Goal: Obtain resource: Download file/media

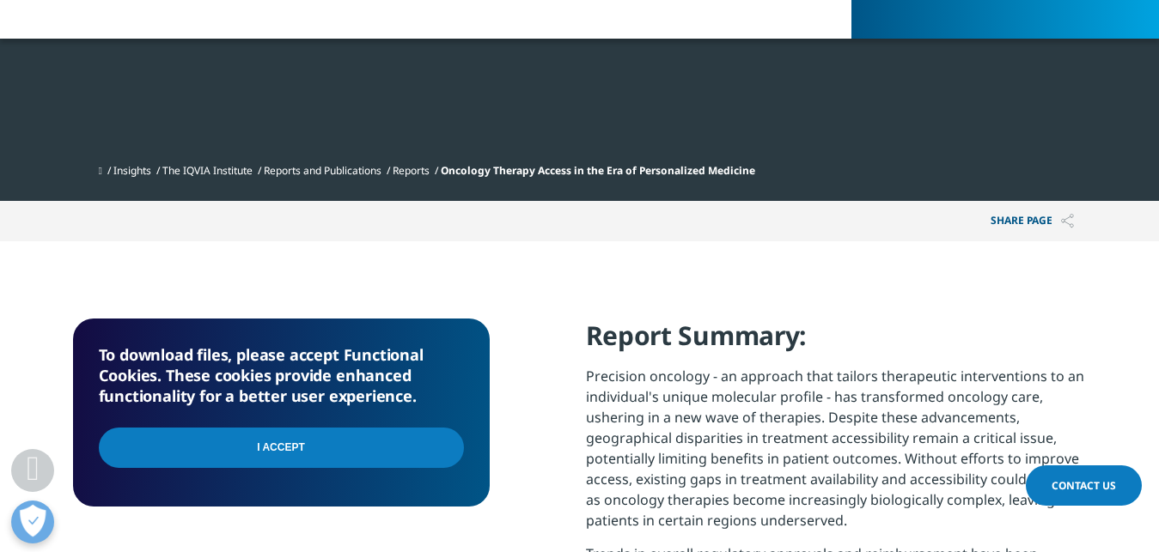
scroll to position [1686, 1014]
click at [302, 449] on input "I Accept" at bounding box center [281, 448] width 365 height 40
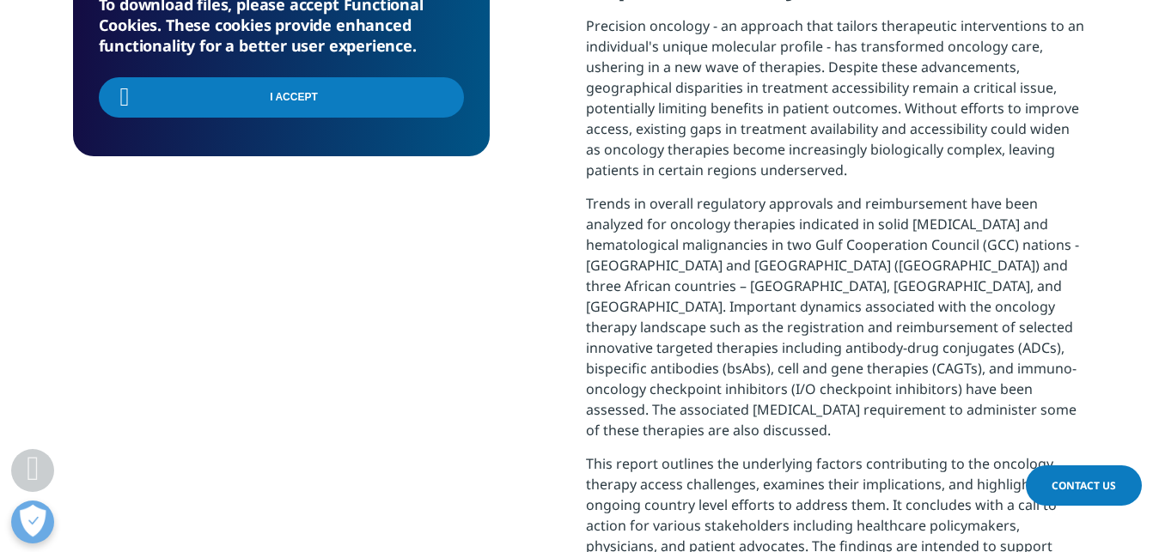
scroll to position [188, 417]
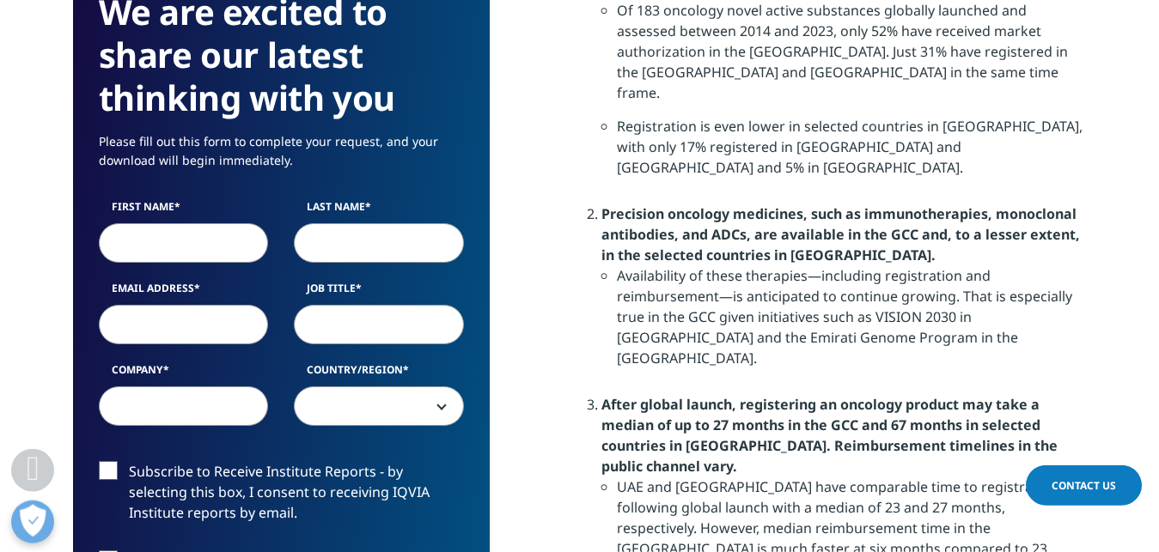
scroll to position [1577, 0]
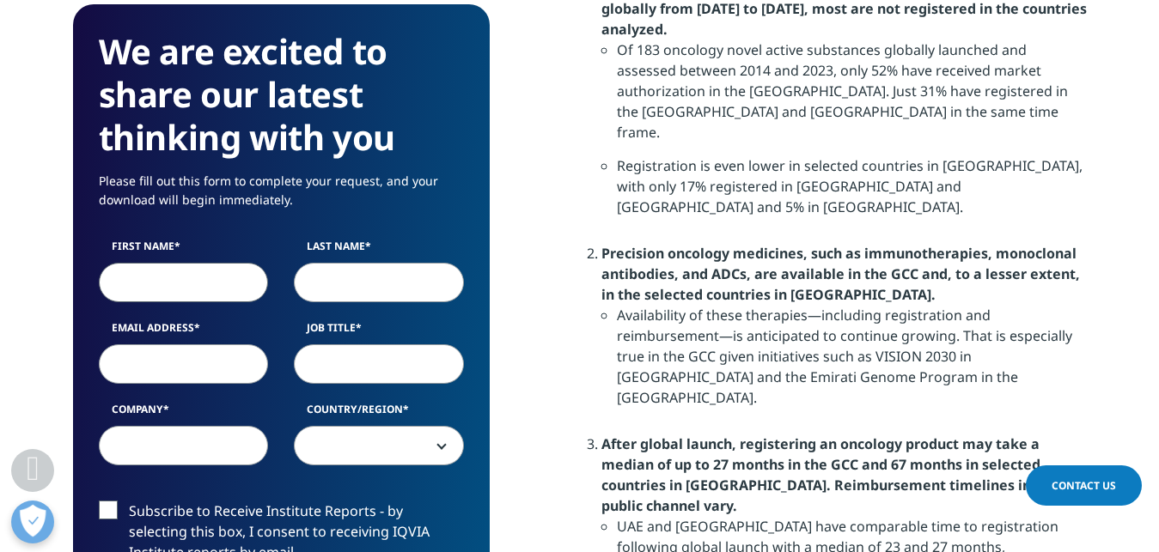
click at [174, 279] on input "First Name" at bounding box center [184, 283] width 170 height 40
type input "Ayenew"
click at [358, 290] on input "Last Name" at bounding box center [379, 283] width 170 height 40
type input "Ashenef"
click at [143, 369] on input "Email Address" at bounding box center [184, 364] width 170 height 40
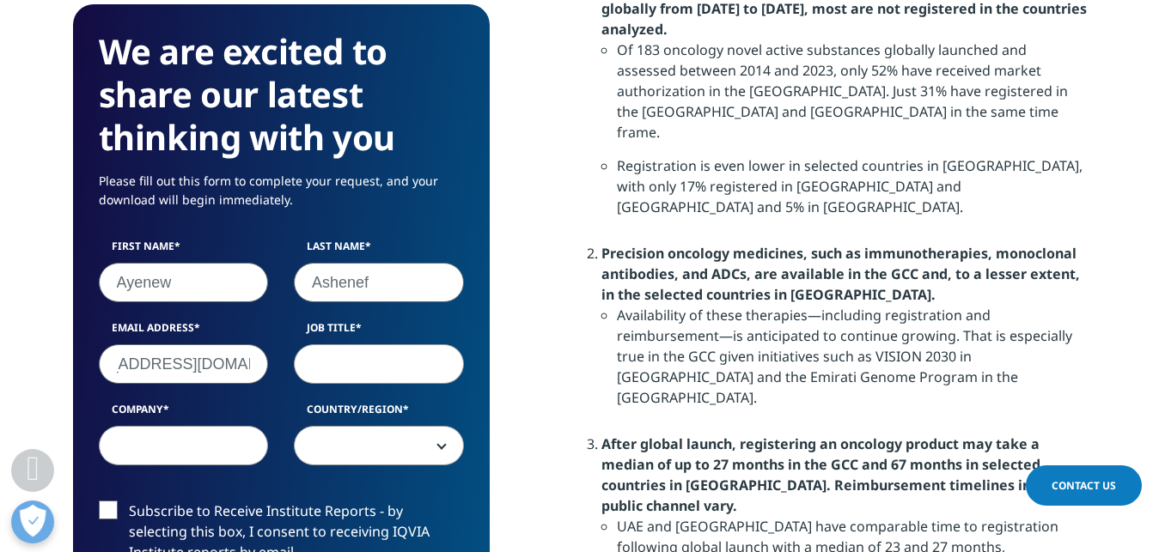
scroll to position [0, 63]
type input "[EMAIL_ADDRESS][DOMAIN_NAME]"
click at [321, 368] on input "Job Title" at bounding box center [379, 364] width 170 height 40
type input "Asst Professor"
click at [176, 453] on input "Company" at bounding box center [184, 446] width 170 height 40
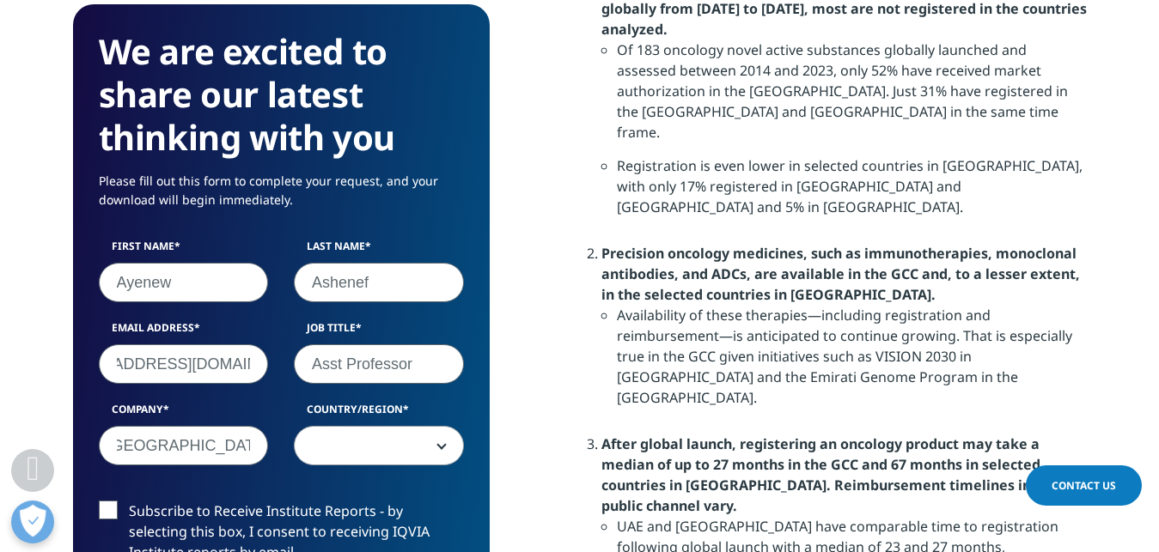
scroll to position [0, 21]
type input "[GEOGRAPHIC_DATA]"
click at [440, 444] on span at bounding box center [379, 446] width 170 height 40
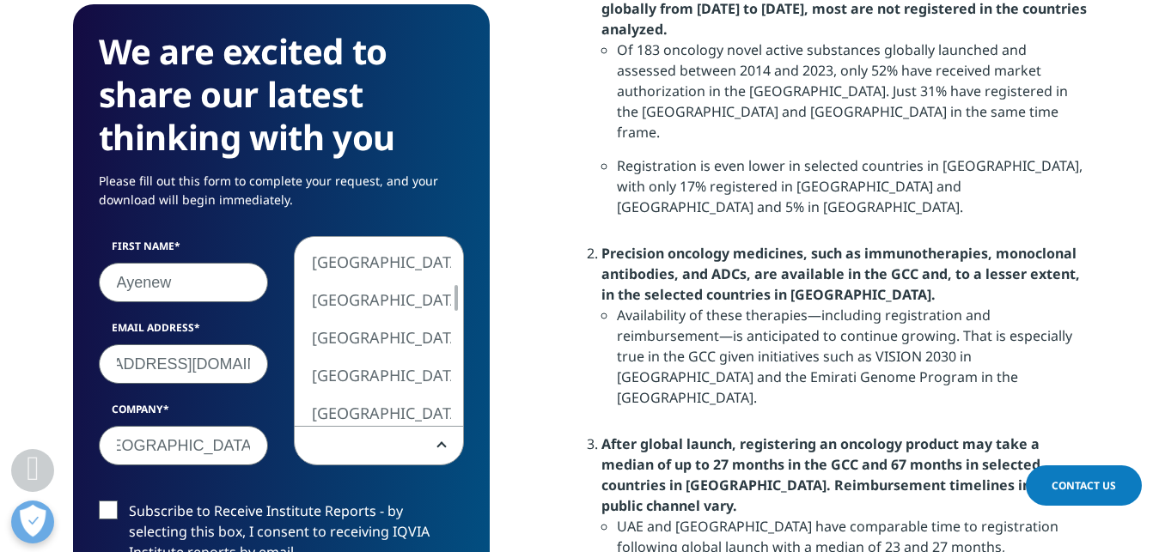
select select "[GEOGRAPHIC_DATA]"
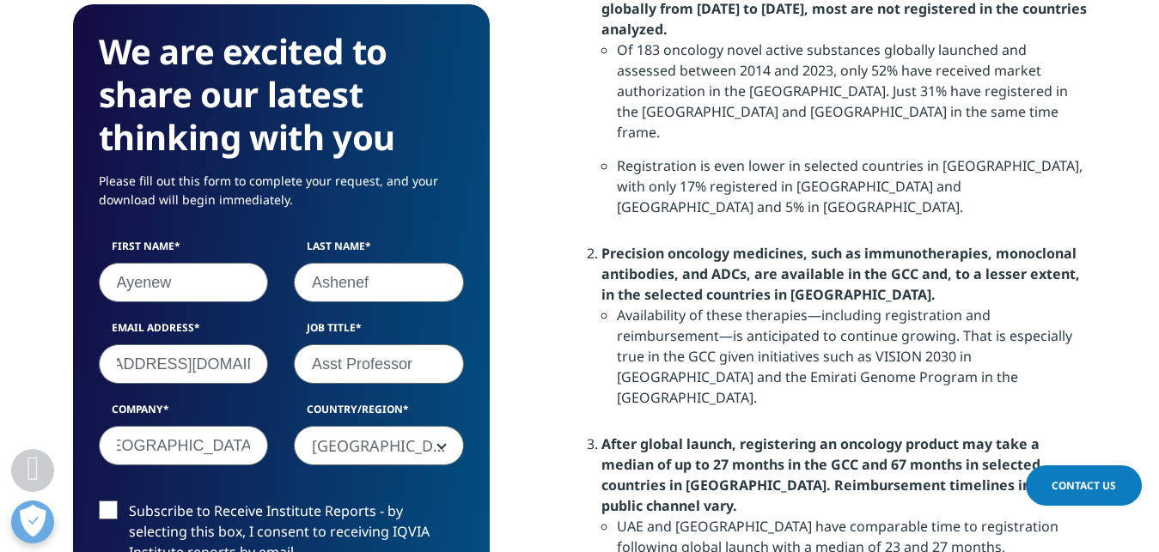
click at [108, 510] on label "Subscribe to Receive Institute Reports - by selecting this box, I consent to re…" at bounding box center [281, 536] width 365 height 71
click at [129, 501] on input "Subscribe to Receive Institute Reports - by selecting this box, I consent to re…" at bounding box center [129, 501] width 0 height 0
checkbox input "true"
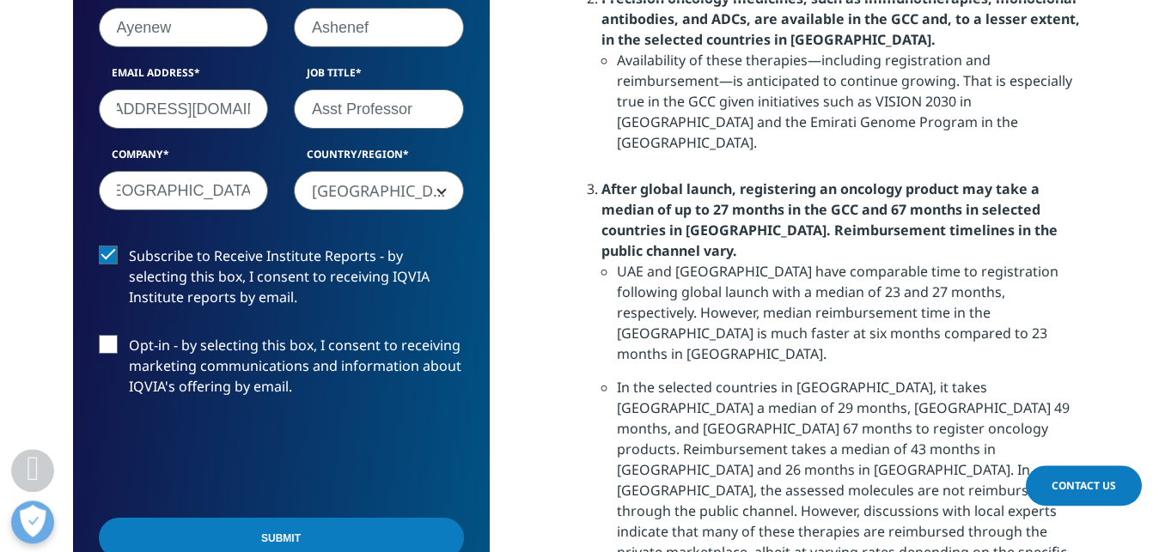
scroll to position [1840, 0]
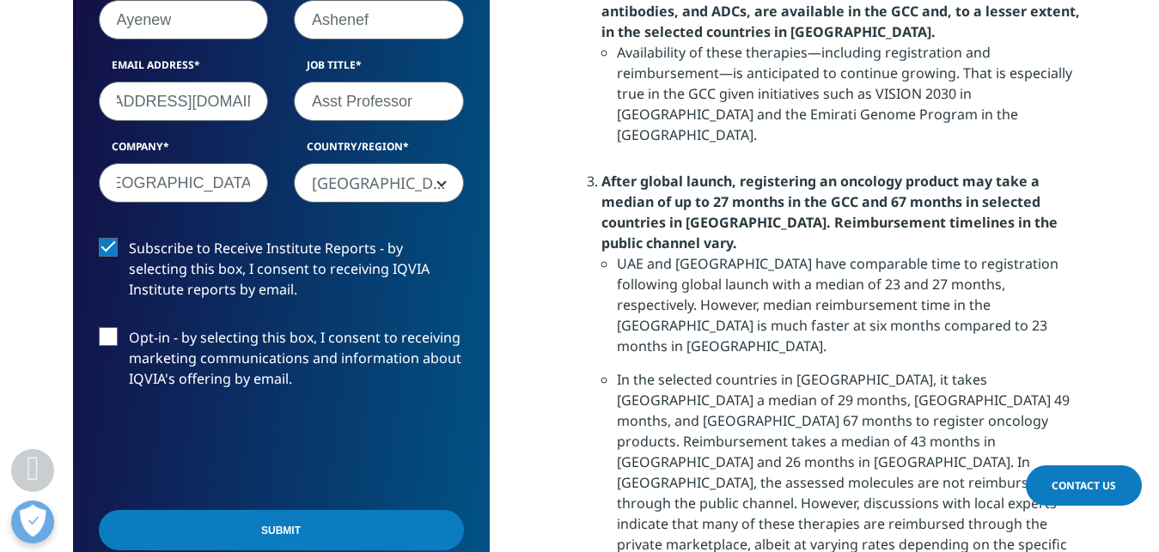
click at [284, 532] on input "Submit" at bounding box center [281, 530] width 365 height 40
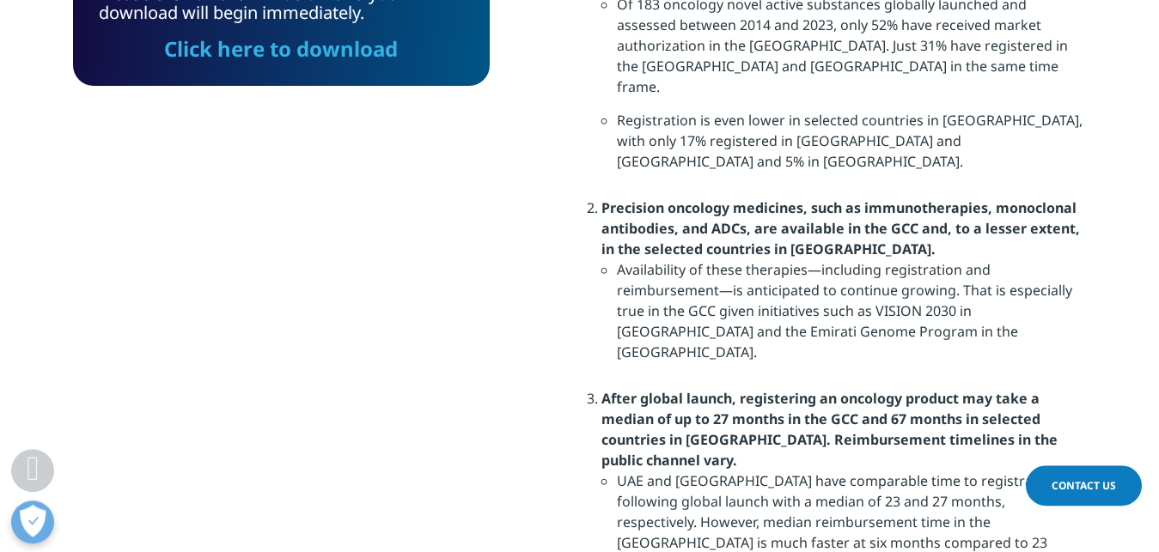
scroll to position [127, 417]
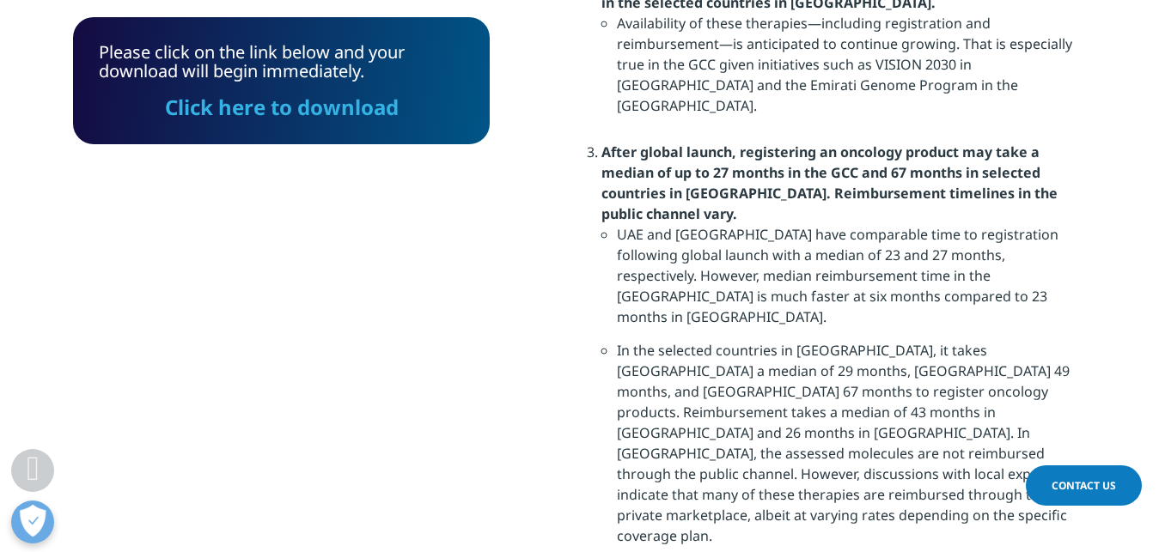
click at [295, 113] on link "Click here to download" at bounding box center [282, 107] width 234 height 28
